Goal: Communication & Community: Answer question/provide support

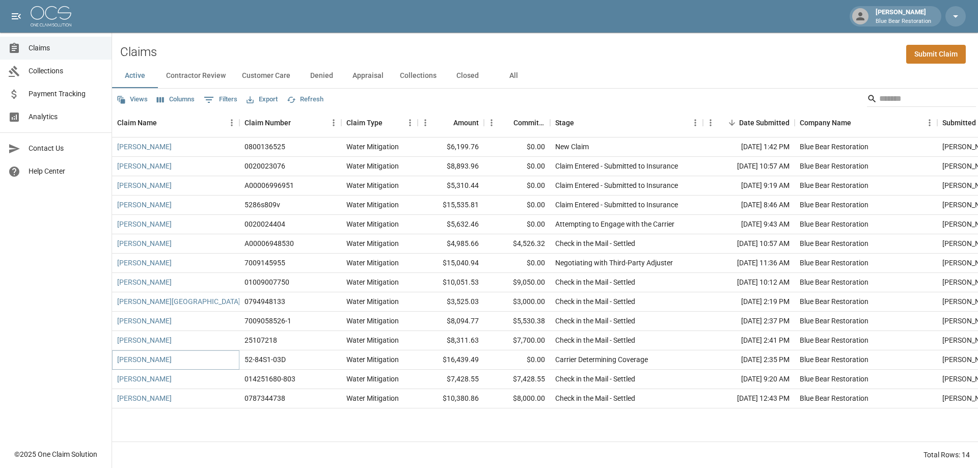
click at [157, 357] on link "[PERSON_NAME]" at bounding box center [144, 359] width 54 height 10
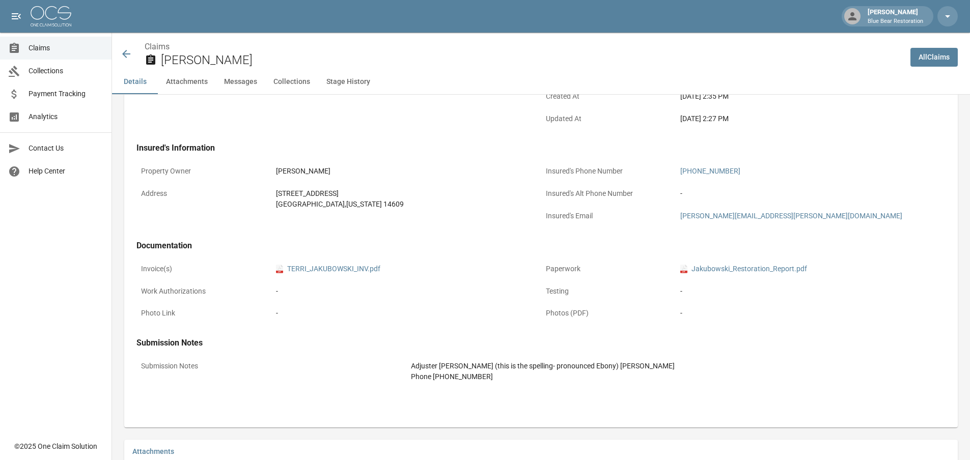
click at [235, 81] on button "Messages" at bounding box center [240, 82] width 49 height 24
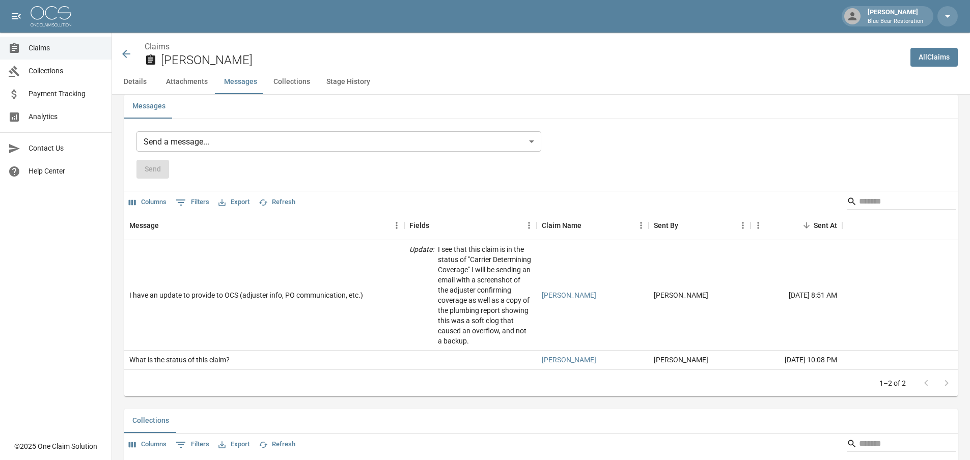
scroll to position [847, 0]
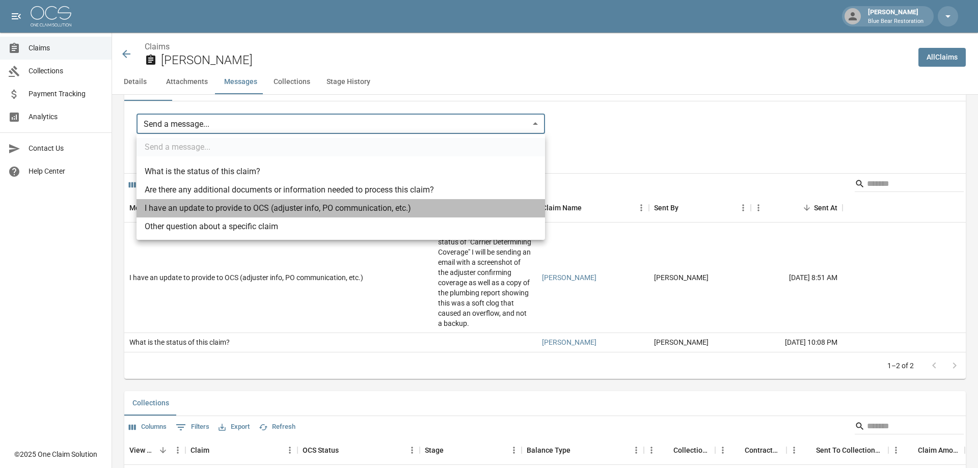
click at [296, 210] on li "I have an update to provide to OCS (adjuster info, PO communication, etc.)" at bounding box center [340, 208] width 408 height 18
type input "**********"
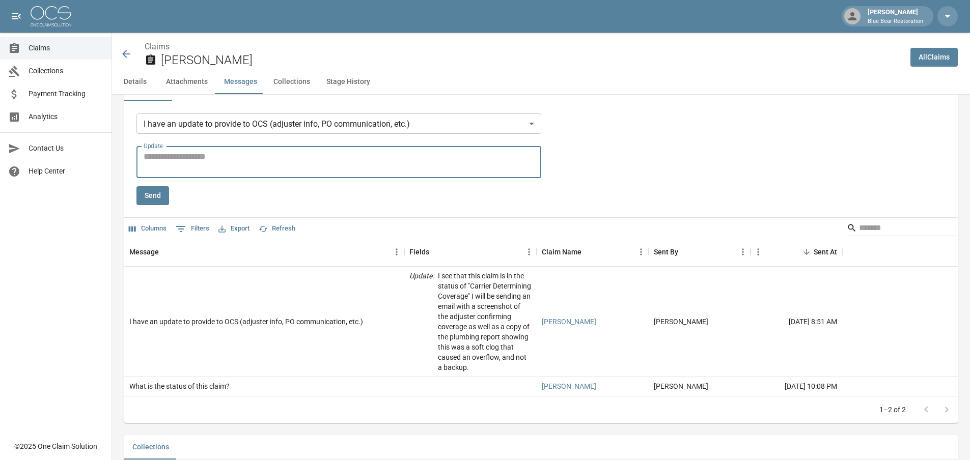
click at [271, 163] on textarea "Update" at bounding box center [339, 162] width 391 height 23
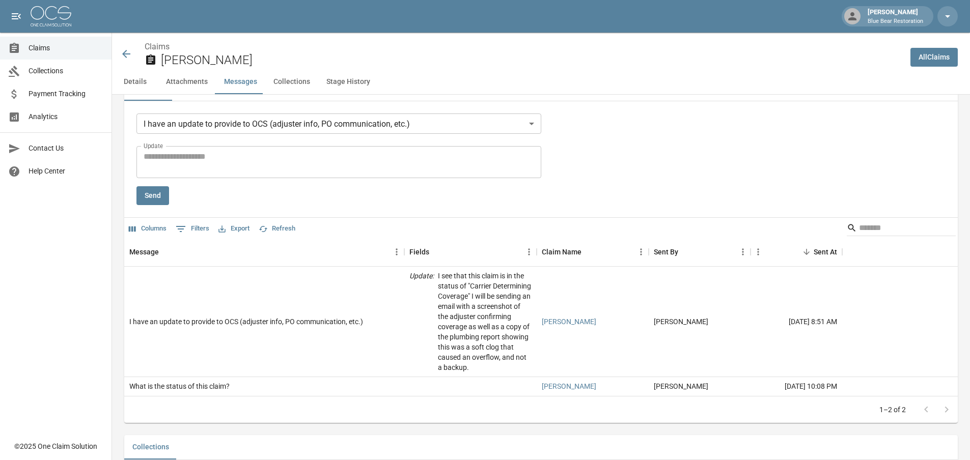
click at [273, 160] on textarea "Update" at bounding box center [339, 162] width 391 height 23
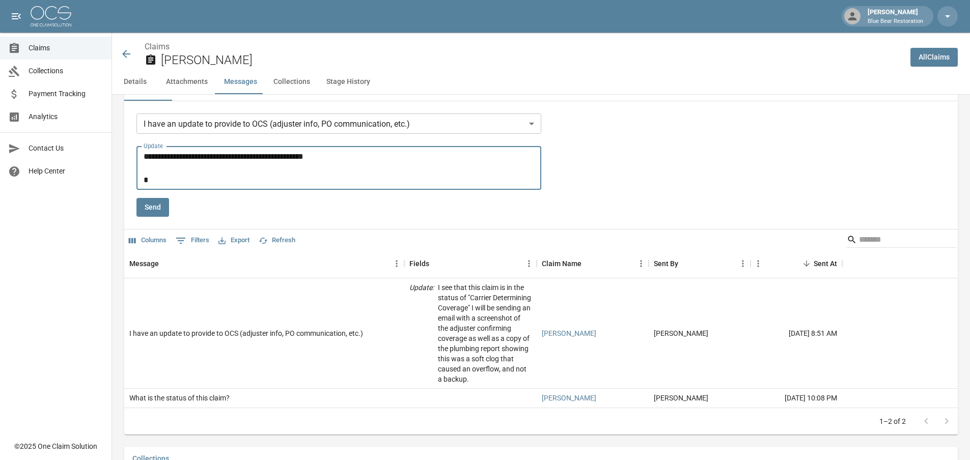
paste textarea "**********"
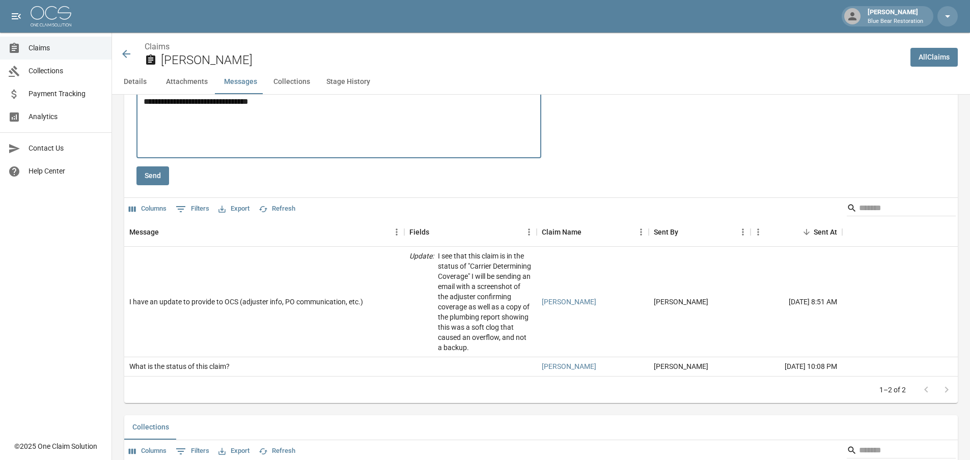
scroll to position [1299, 0]
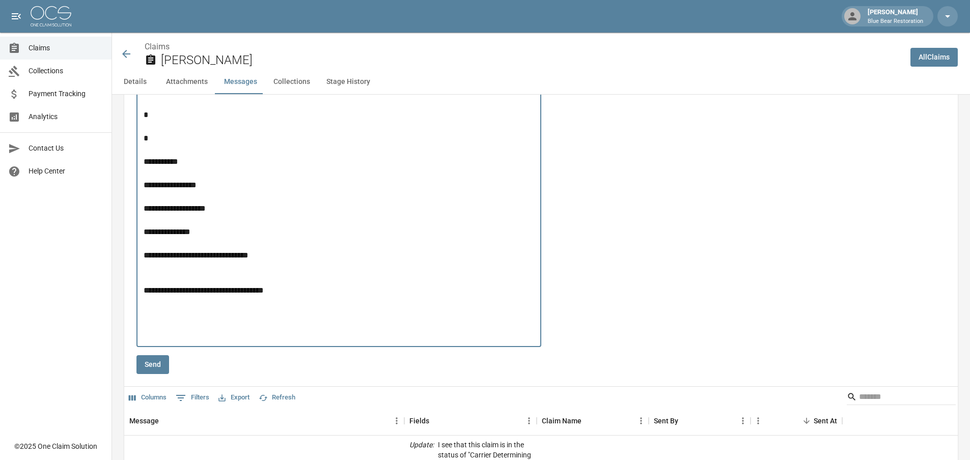
click at [302, 338] on textarea "Update" at bounding box center [341, 21] width 394 height 644
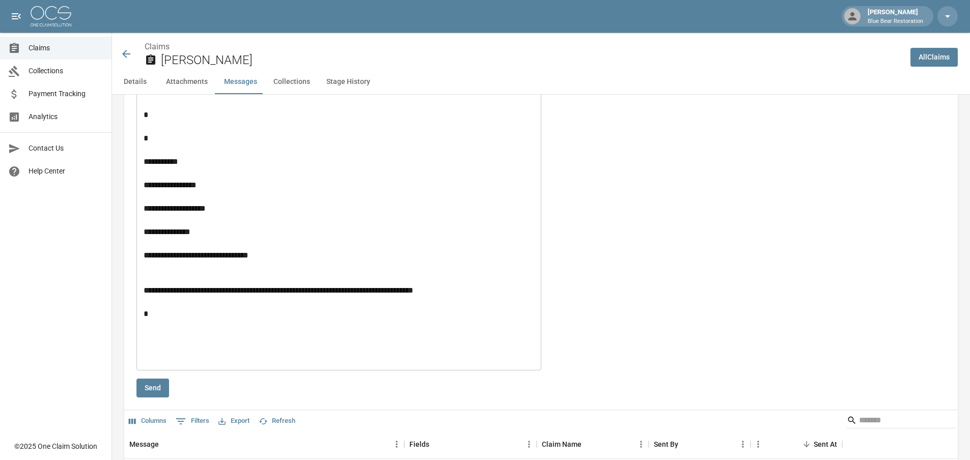
click at [173, 364] on textarea "Update" at bounding box center [341, 33] width 394 height 668
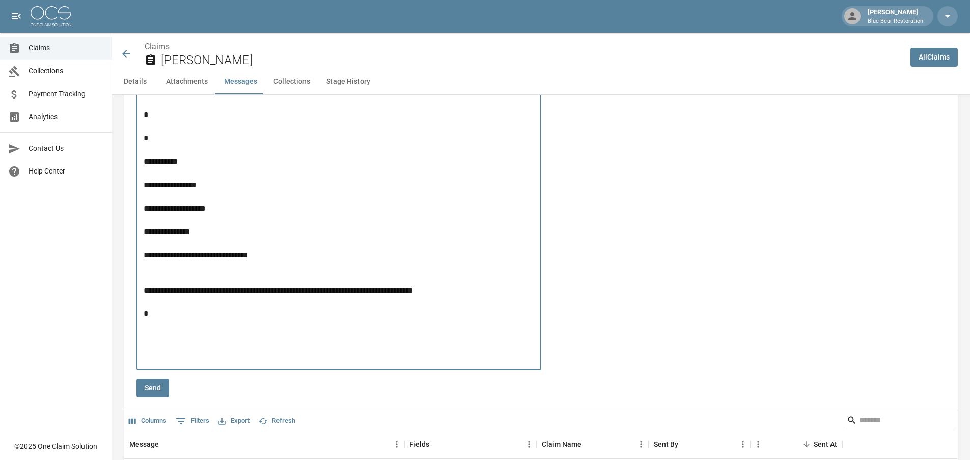
paste textarea "**********"
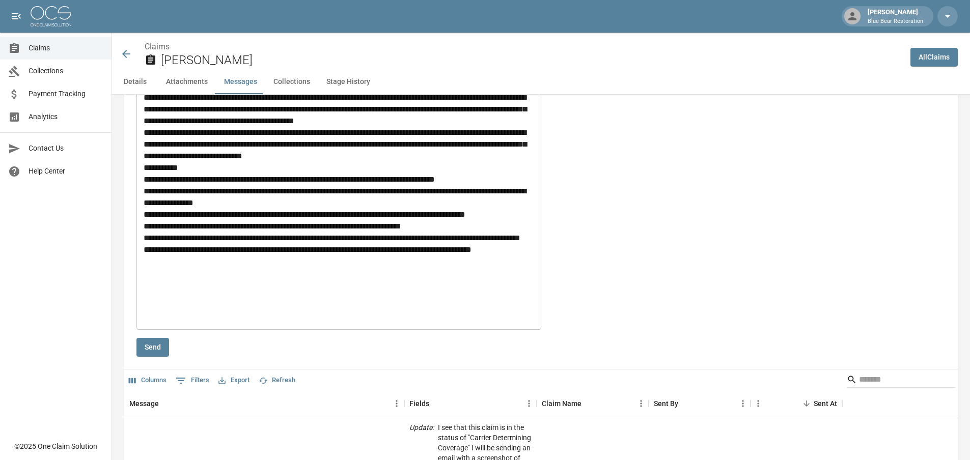
scroll to position [1650, 0]
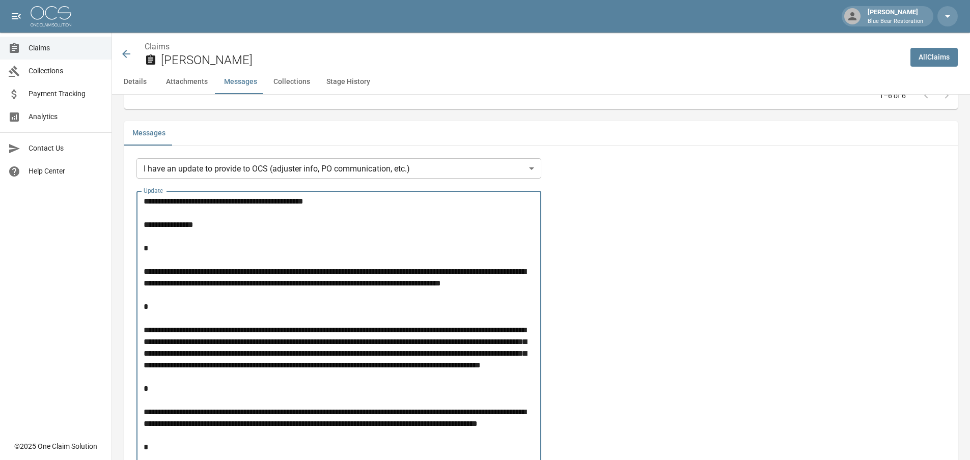
scroll to position [785, 0]
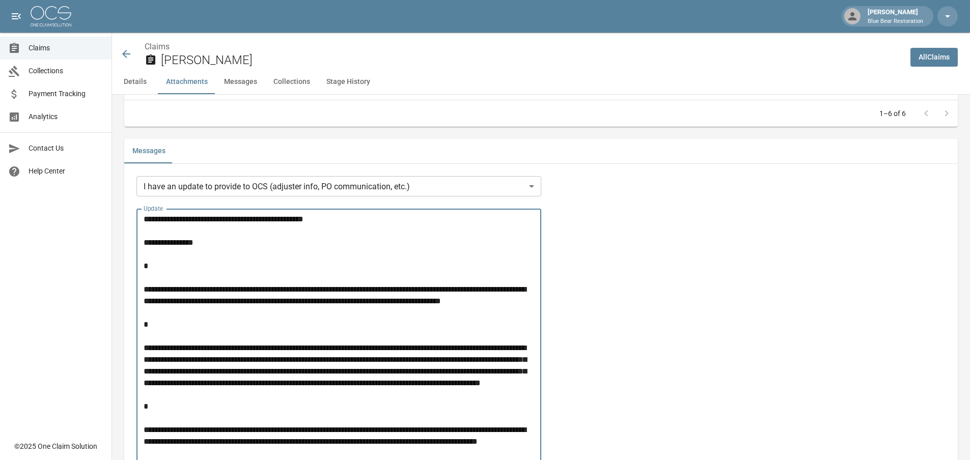
drag, startPoint x: 200, startPoint y: 366, endPoint x: 138, endPoint y: 127, distance: 246.8
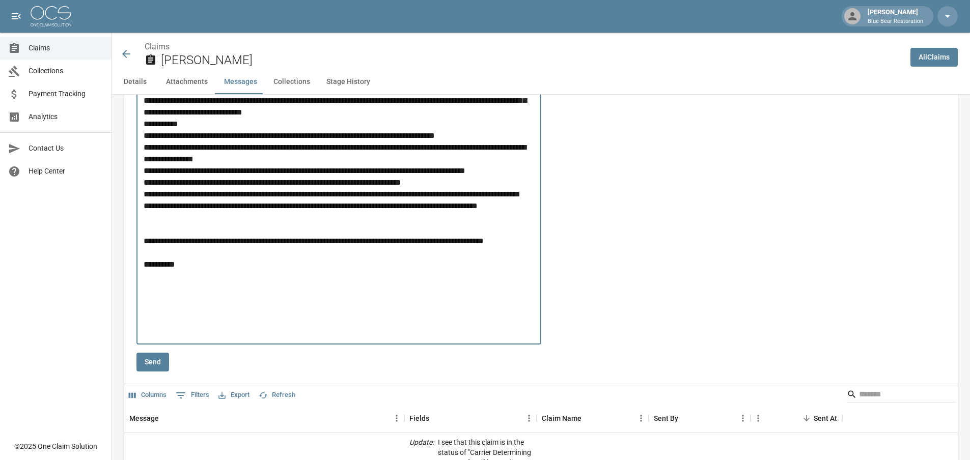
scroll to position [1752, 0]
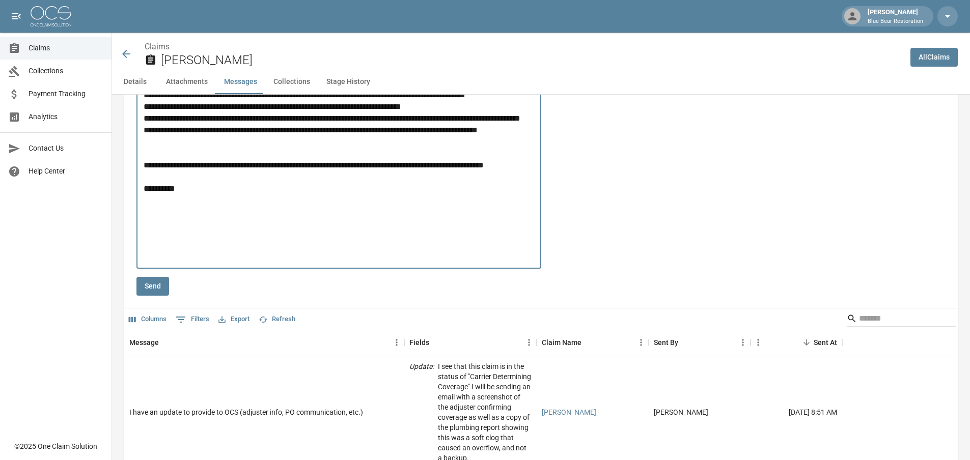
type textarea "**********"
click at [157, 289] on button "Send" at bounding box center [152, 286] width 33 height 19
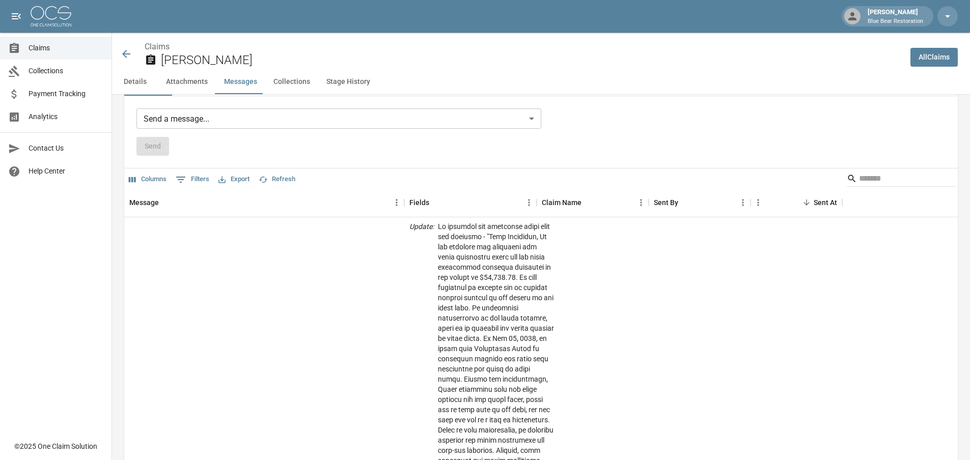
scroll to position [875, 0]
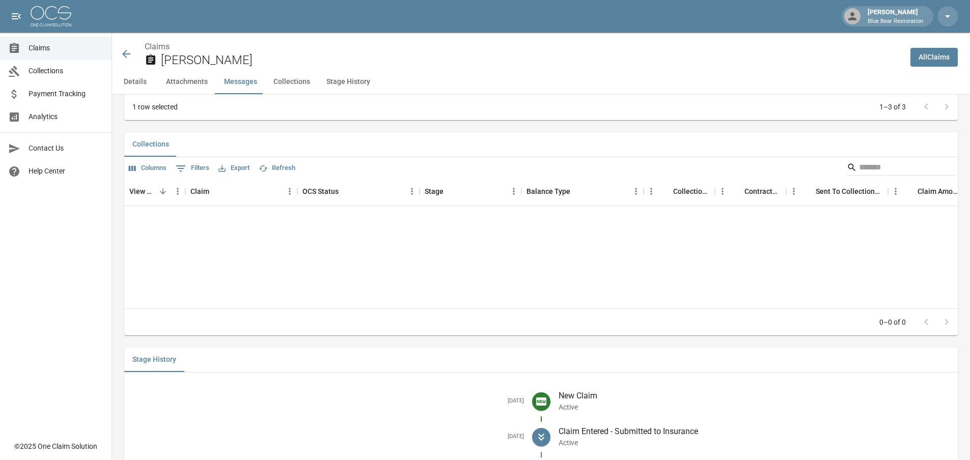
scroll to position [1028, 0]
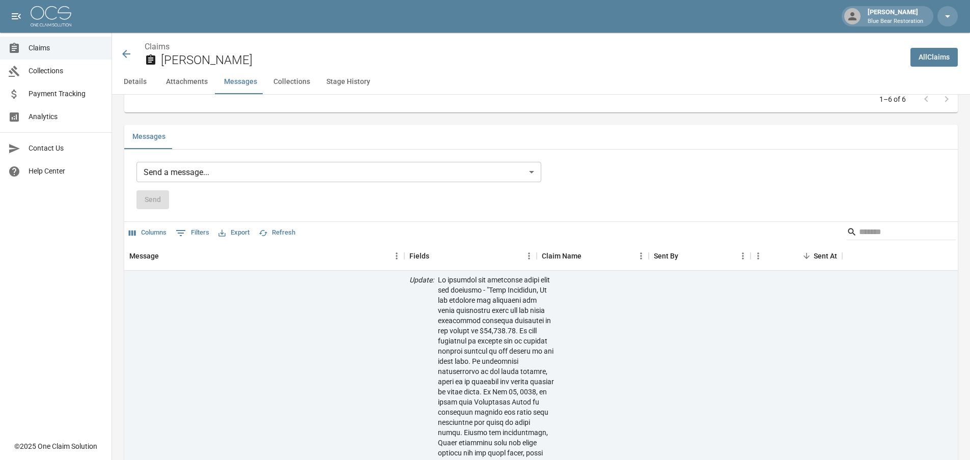
scroll to position [672, 0]
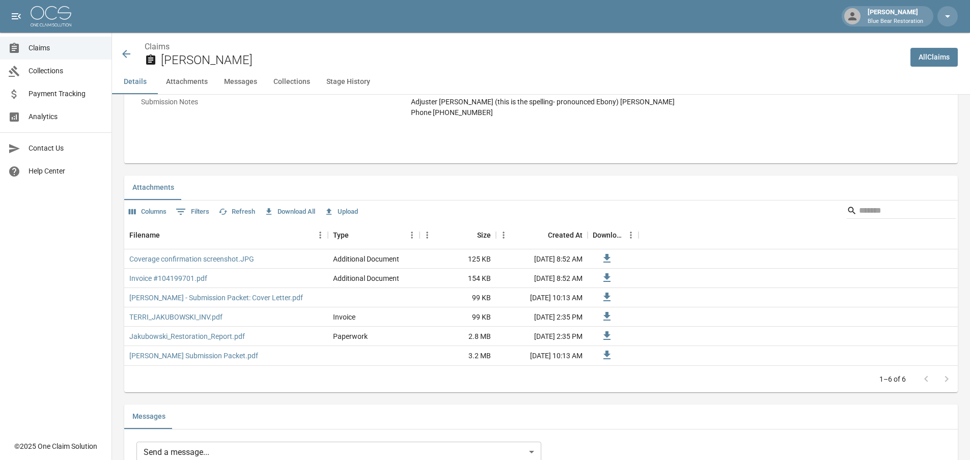
click at [246, 80] on button "Messages" at bounding box center [240, 82] width 49 height 24
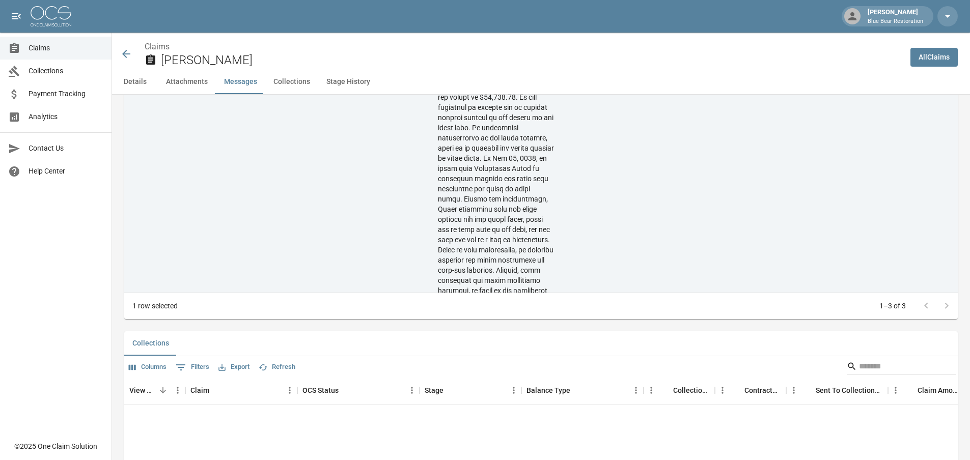
scroll to position [1051, 0]
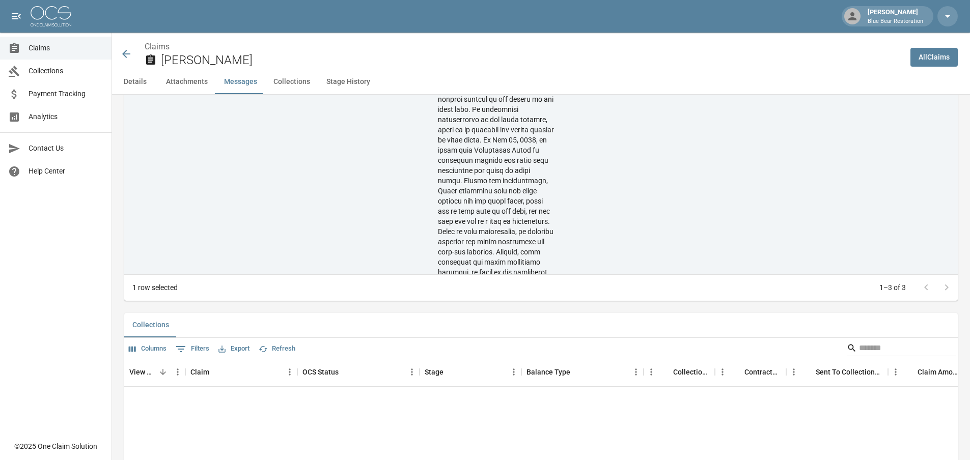
click at [954, 288] on div at bounding box center [936, 288] width 41 height 20
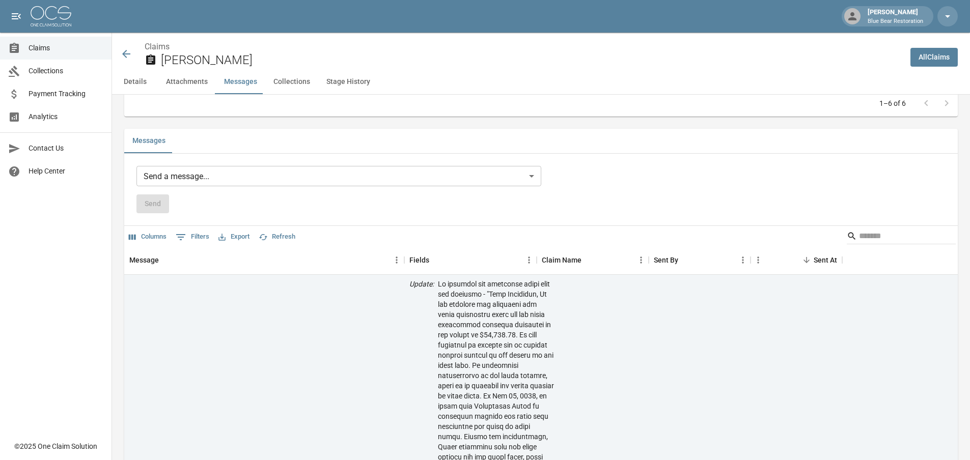
scroll to position [796, 0]
drag, startPoint x: 438, startPoint y: 299, endPoint x: 375, endPoint y: 310, distance: 64.0
click at [273, 234] on button "Refresh" at bounding box center [277, 236] width 42 height 16
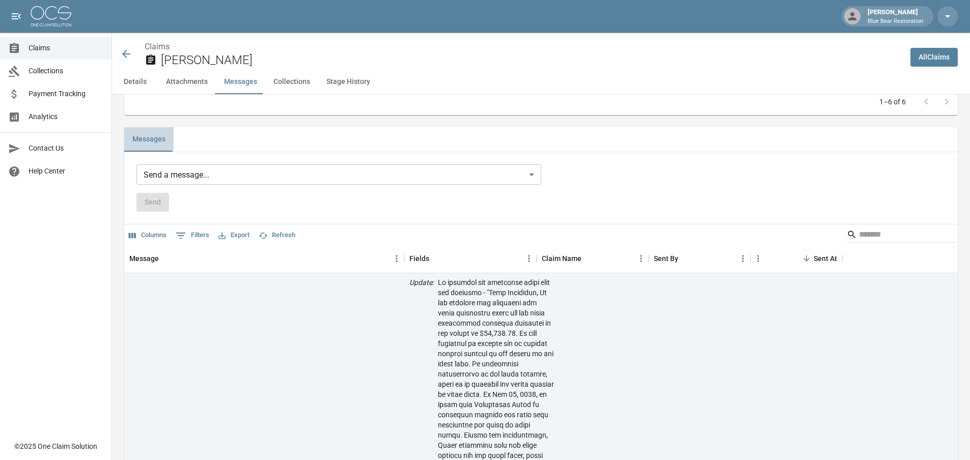
click at [159, 141] on button "Messages" at bounding box center [148, 139] width 49 height 24
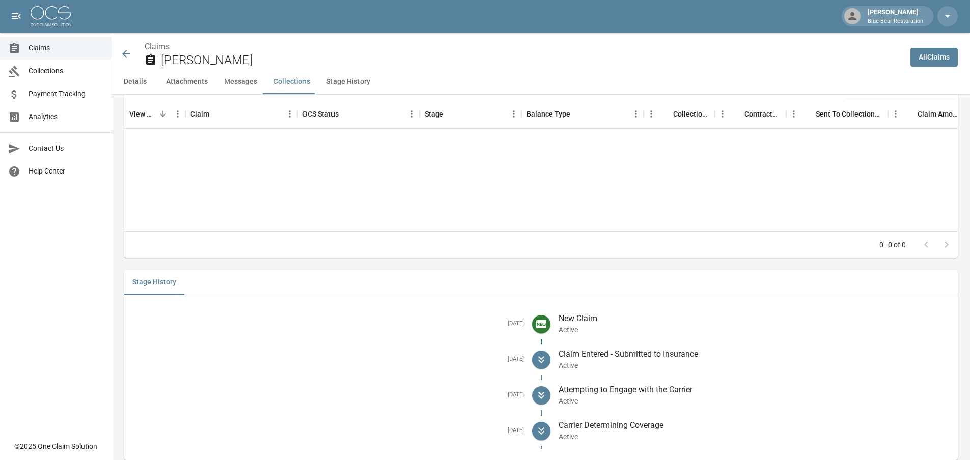
scroll to position [1334, 0]
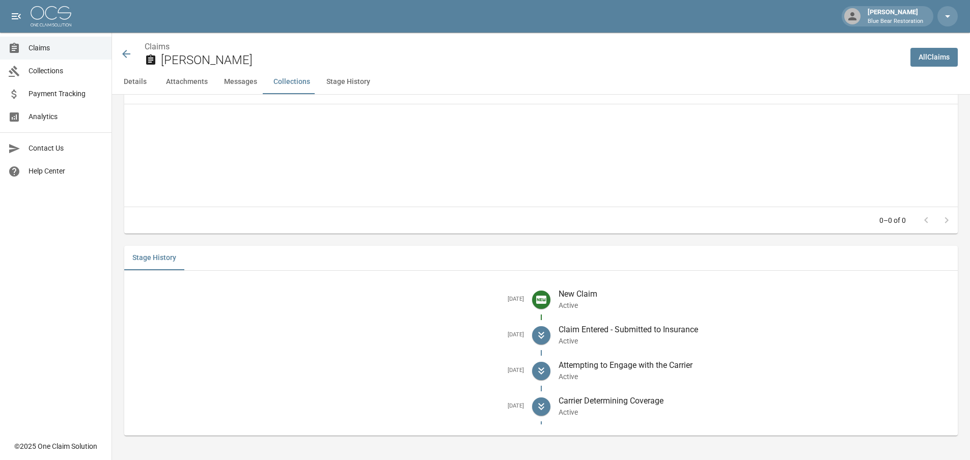
click at [244, 83] on button "Messages" at bounding box center [240, 82] width 49 height 24
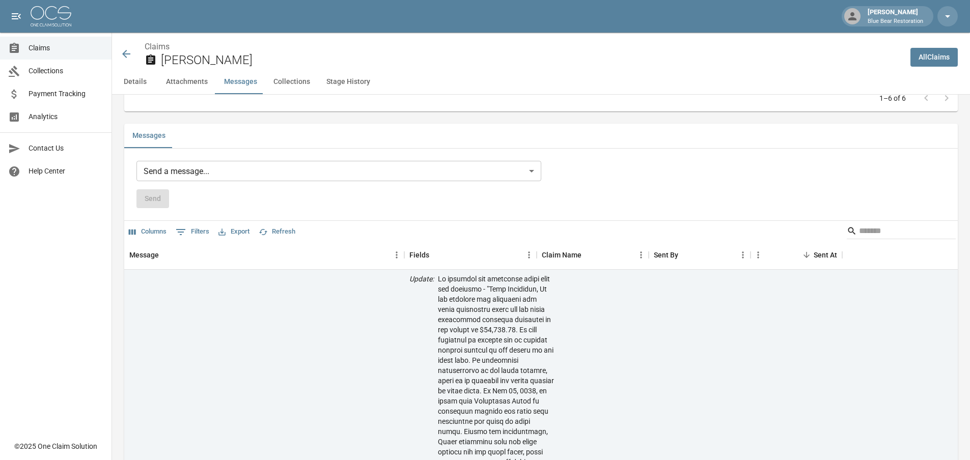
scroll to position [796, 0]
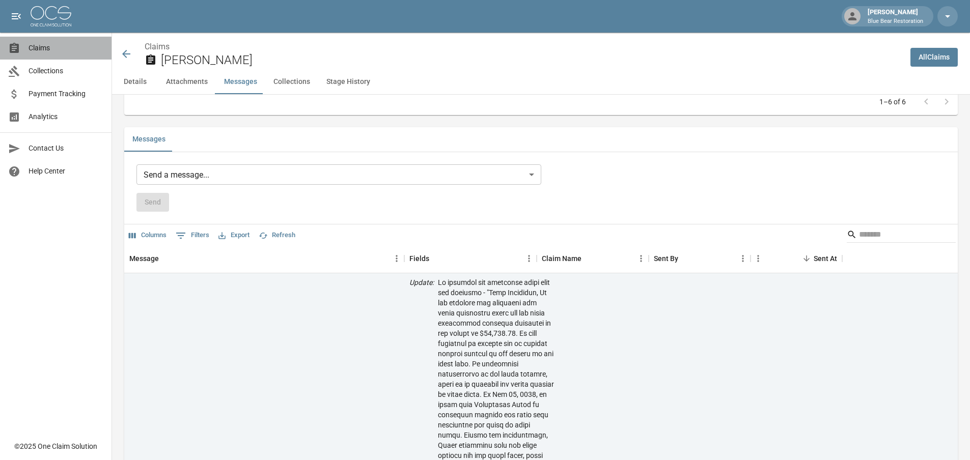
click at [47, 42] on link "Claims" at bounding box center [56, 48] width 112 height 23
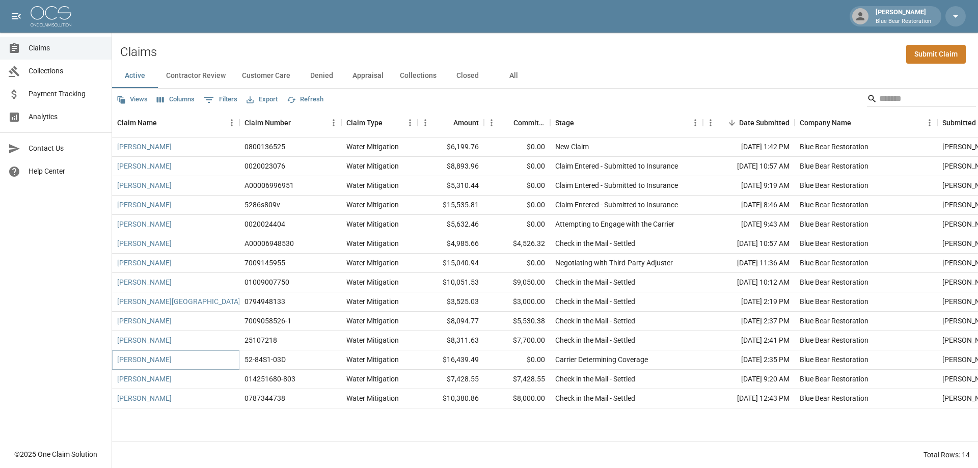
click at [146, 359] on link "Terri Jakubowski" at bounding box center [144, 359] width 54 height 10
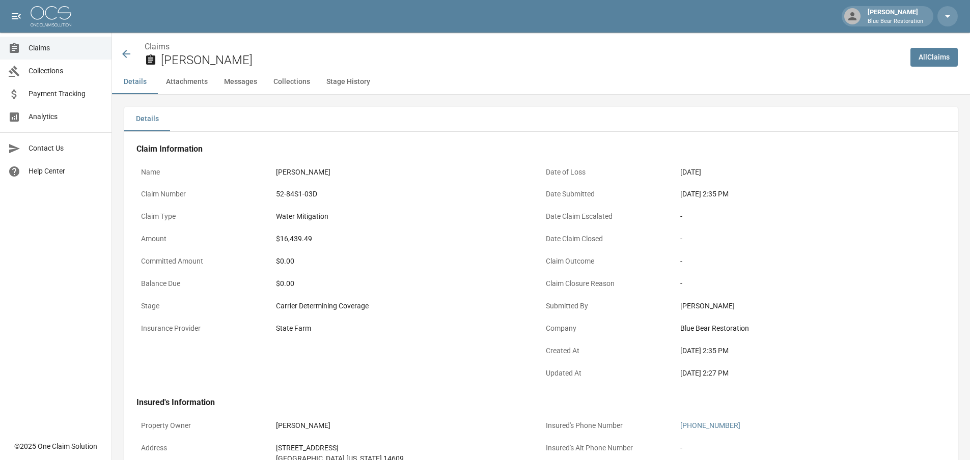
click at [241, 84] on button "Messages" at bounding box center [240, 82] width 49 height 24
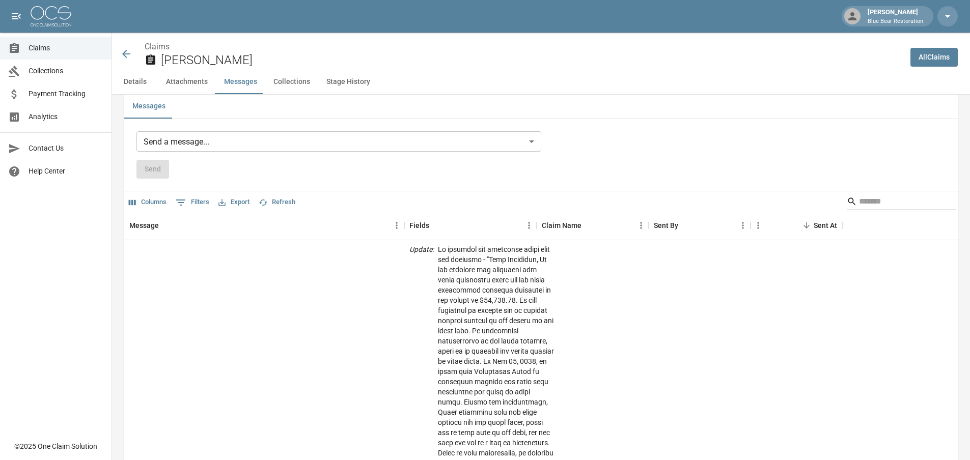
scroll to position [847, 0]
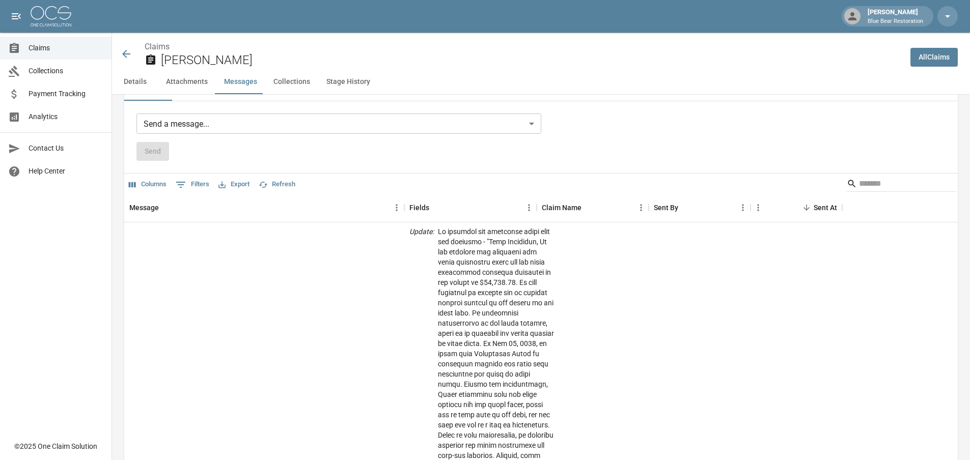
click at [200, 125] on body "Kyle Ortiz Blue Bear Restoration Claims Collections Payment Tracking Analytics …" at bounding box center [485, 50] width 970 height 1794
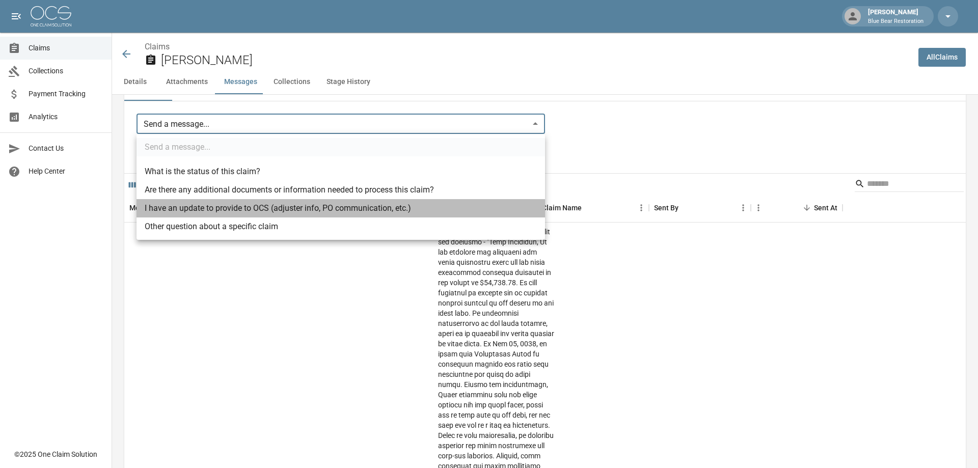
click at [213, 208] on li "I have an update to provide to OCS (adjuster info, PO communication, etc.)" at bounding box center [340, 208] width 408 height 18
type input "**********"
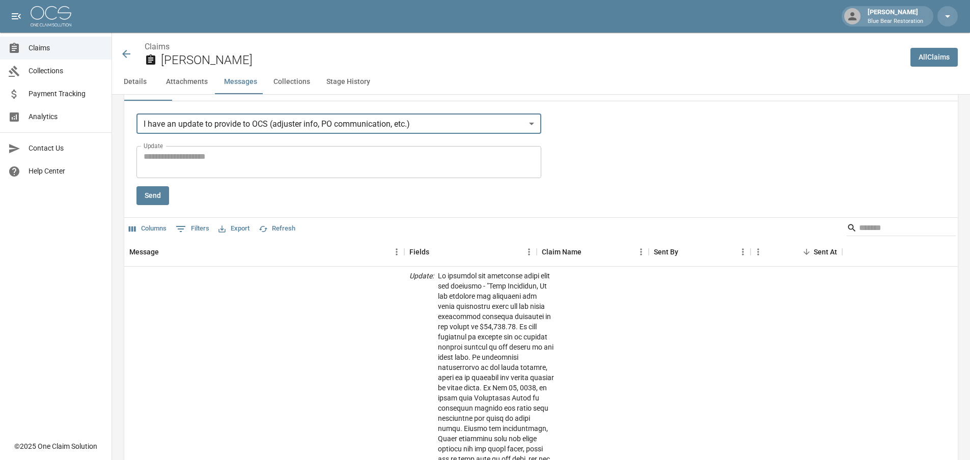
click at [187, 158] on textarea "Update" at bounding box center [339, 162] width 391 height 23
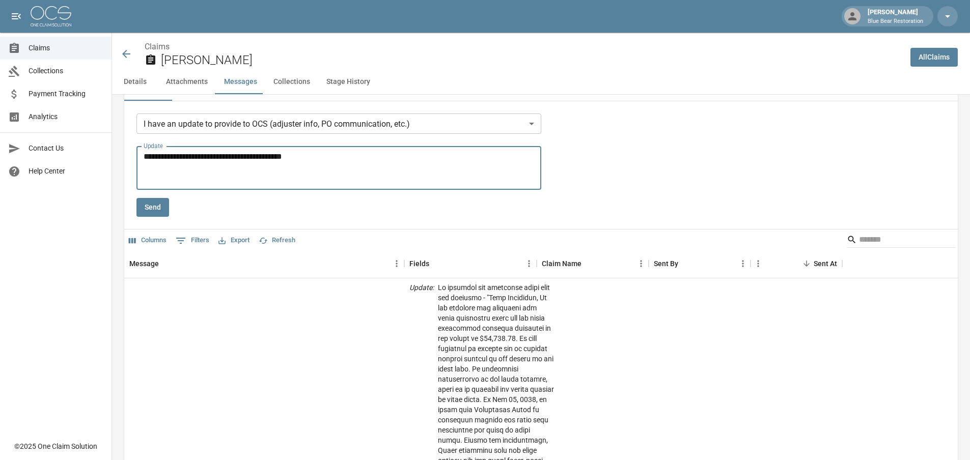
paste textarea "**********"
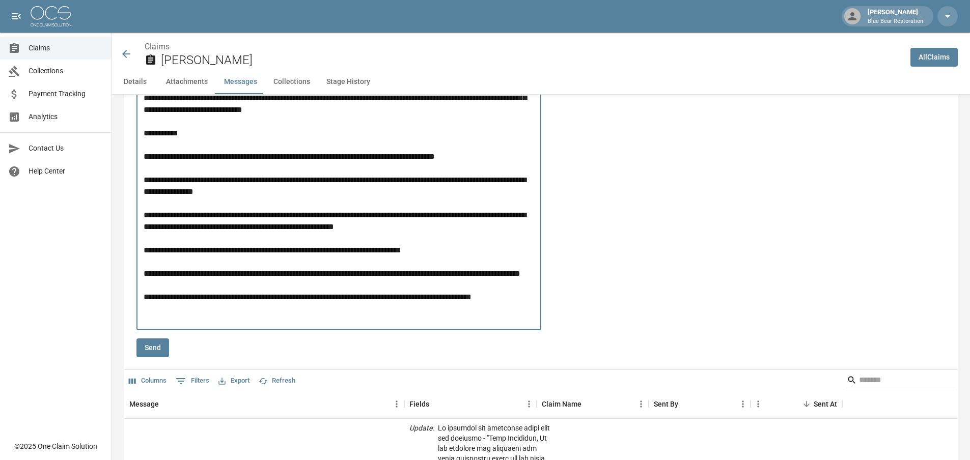
scroll to position [1233, 0]
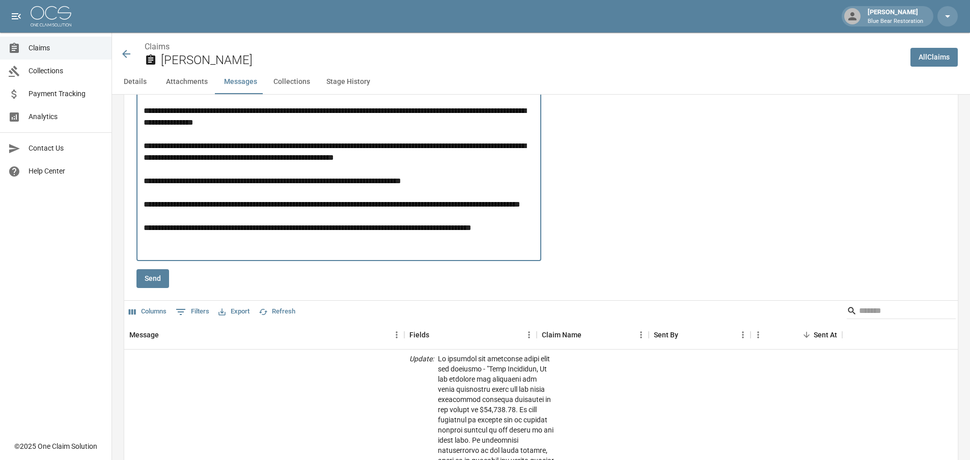
type textarea "**********"
click at [157, 284] on button "Send" at bounding box center [152, 278] width 33 height 19
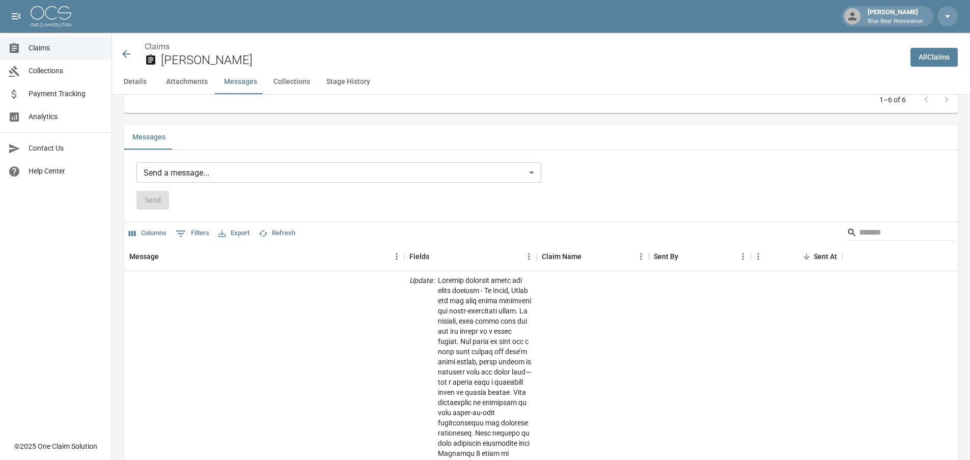
scroll to position [824, 0]
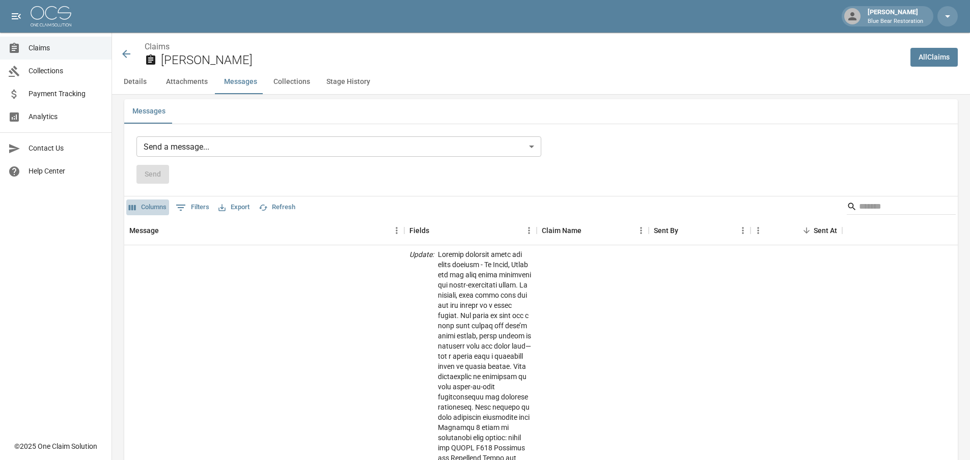
click at [165, 206] on button "Columns" at bounding box center [147, 208] width 43 height 16
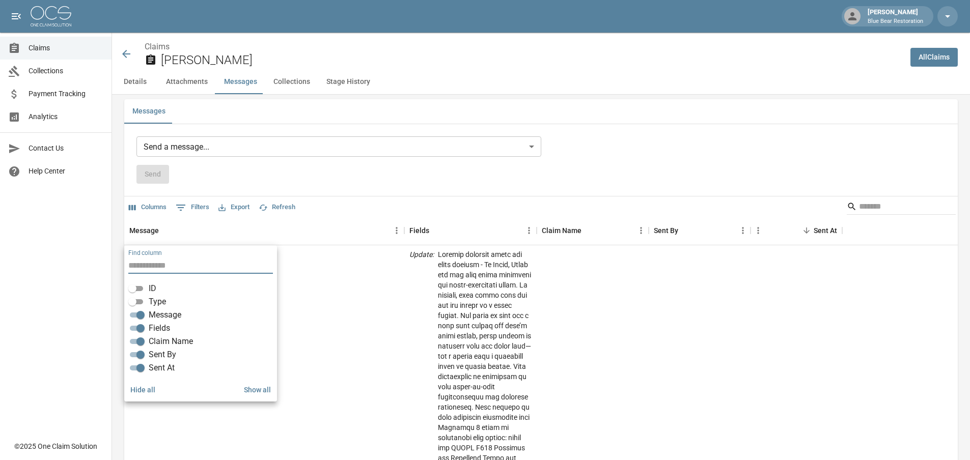
click at [176, 204] on icon "Show filters" at bounding box center [181, 208] width 12 height 12
select select "**"
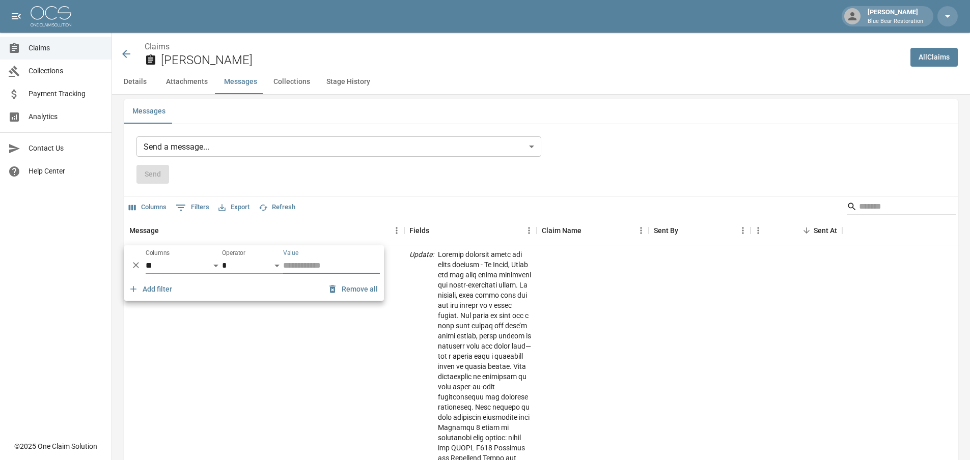
click at [176, 204] on icon "Show filters" at bounding box center [181, 208] width 12 height 12
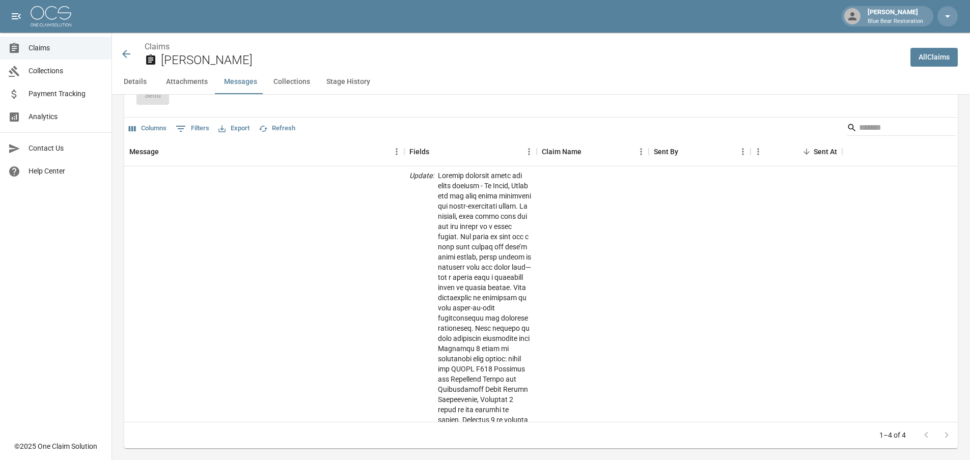
scroll to position [1028, 0]
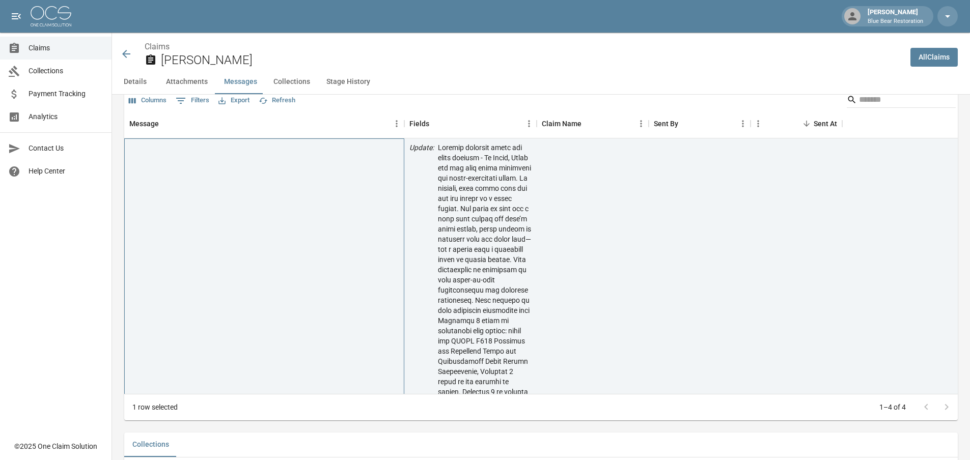
scroll to position [824, 0]
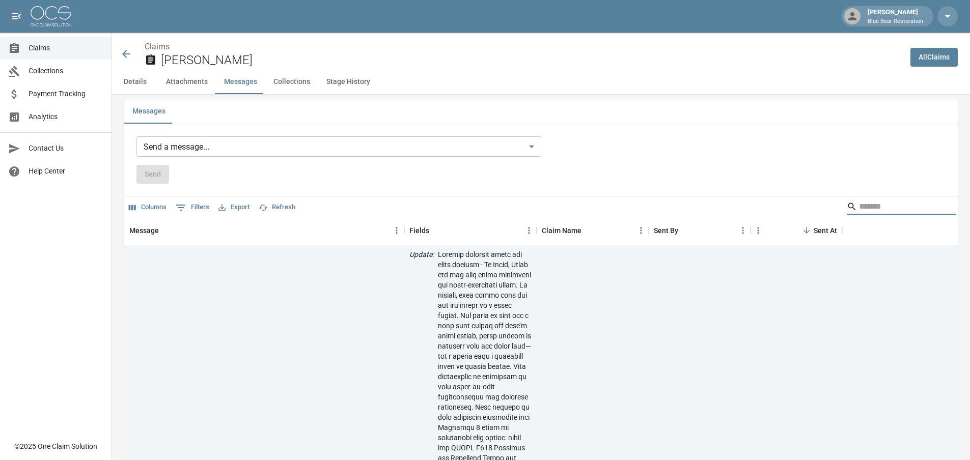
click at [894, 209] on input "Search" at bounding box center [899, 207] width 81 height 16
click at [829, 227] on div "Sent At" at bounding box center [825, 230] width 23 height 29
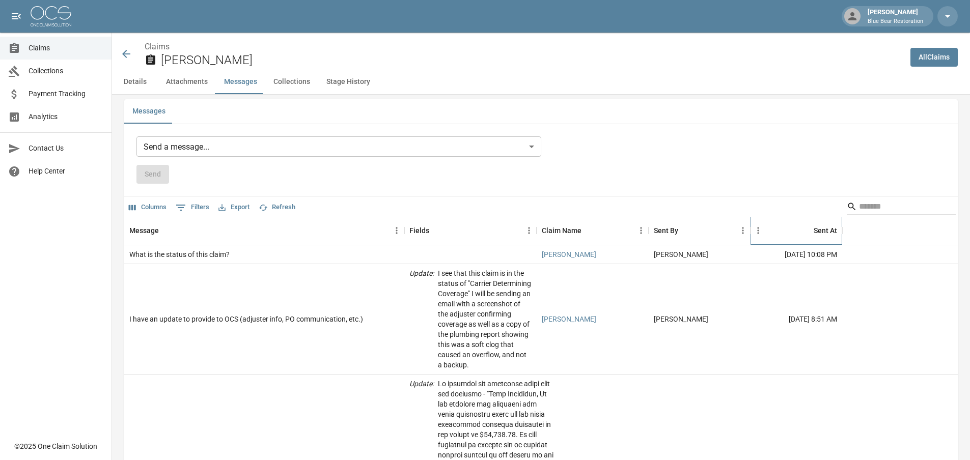
scroll to position [875, 0]
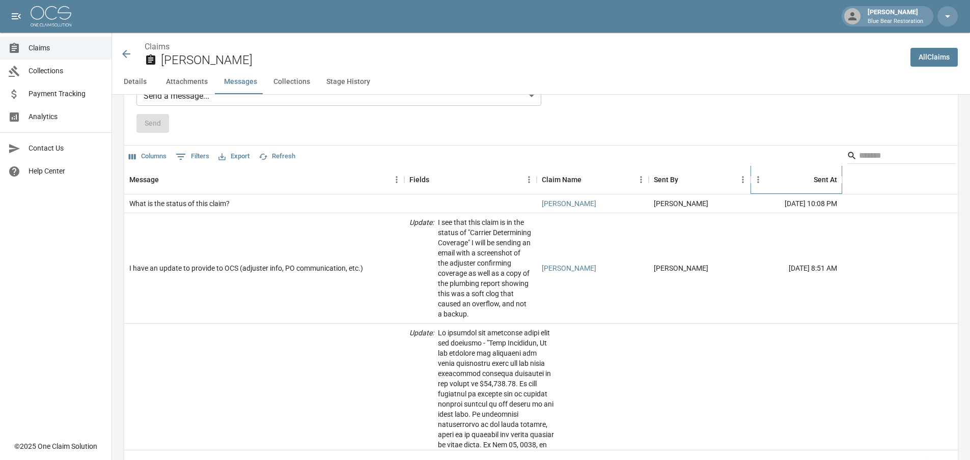
click at [821, 179] on div "Sent At" at bounding box center [825, 179] width 23 height 29
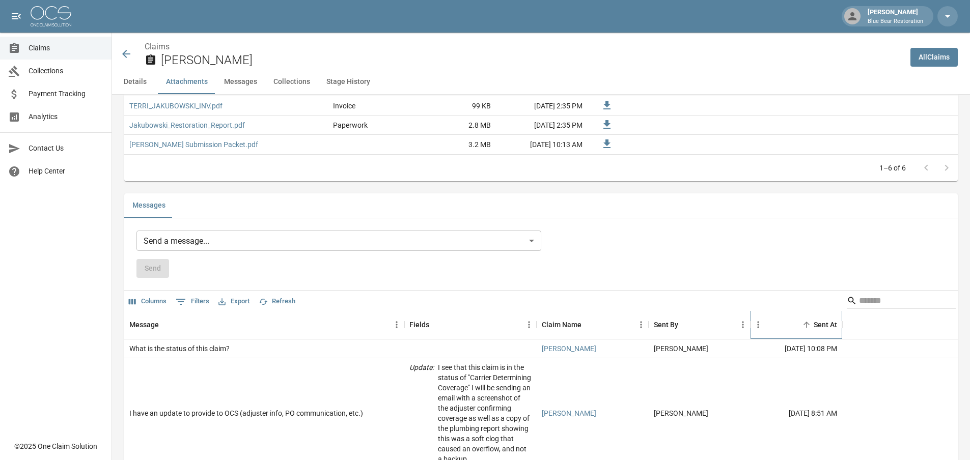
scroll to position [773, 0]
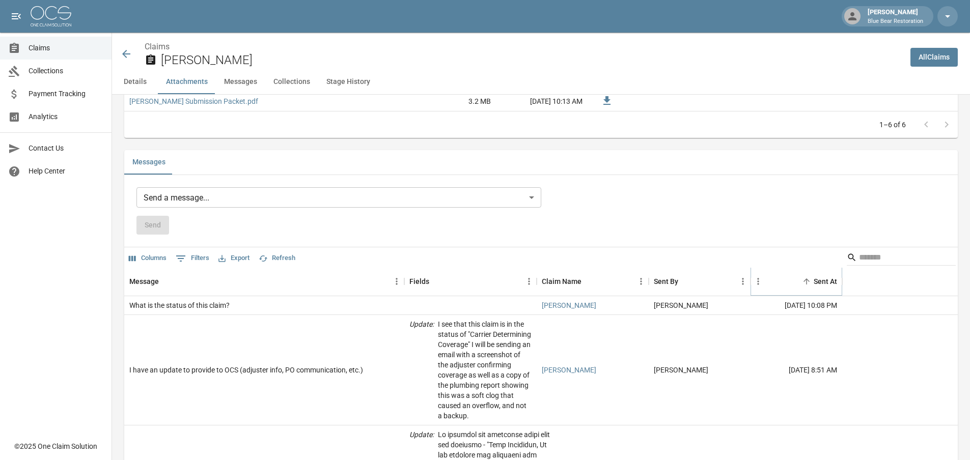
click at [812, 283] on button "Sort" at bounding box center [806, 281] width 14 height 14
